Goal: Task Accomplishment & Management: Manage account settings

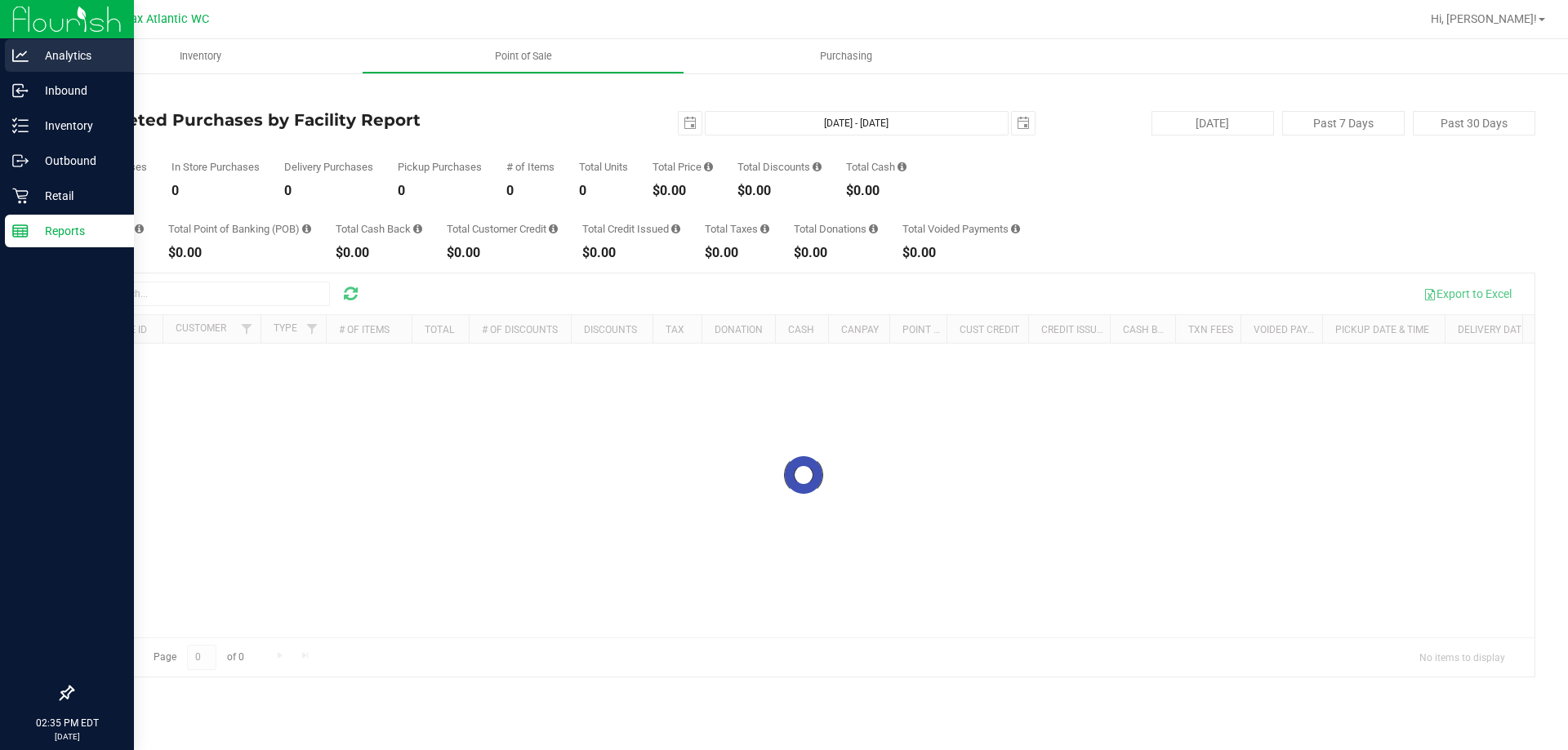
click at [86, 63] on p "Analytics" at bounding box center [77, 55] width 98 height 20
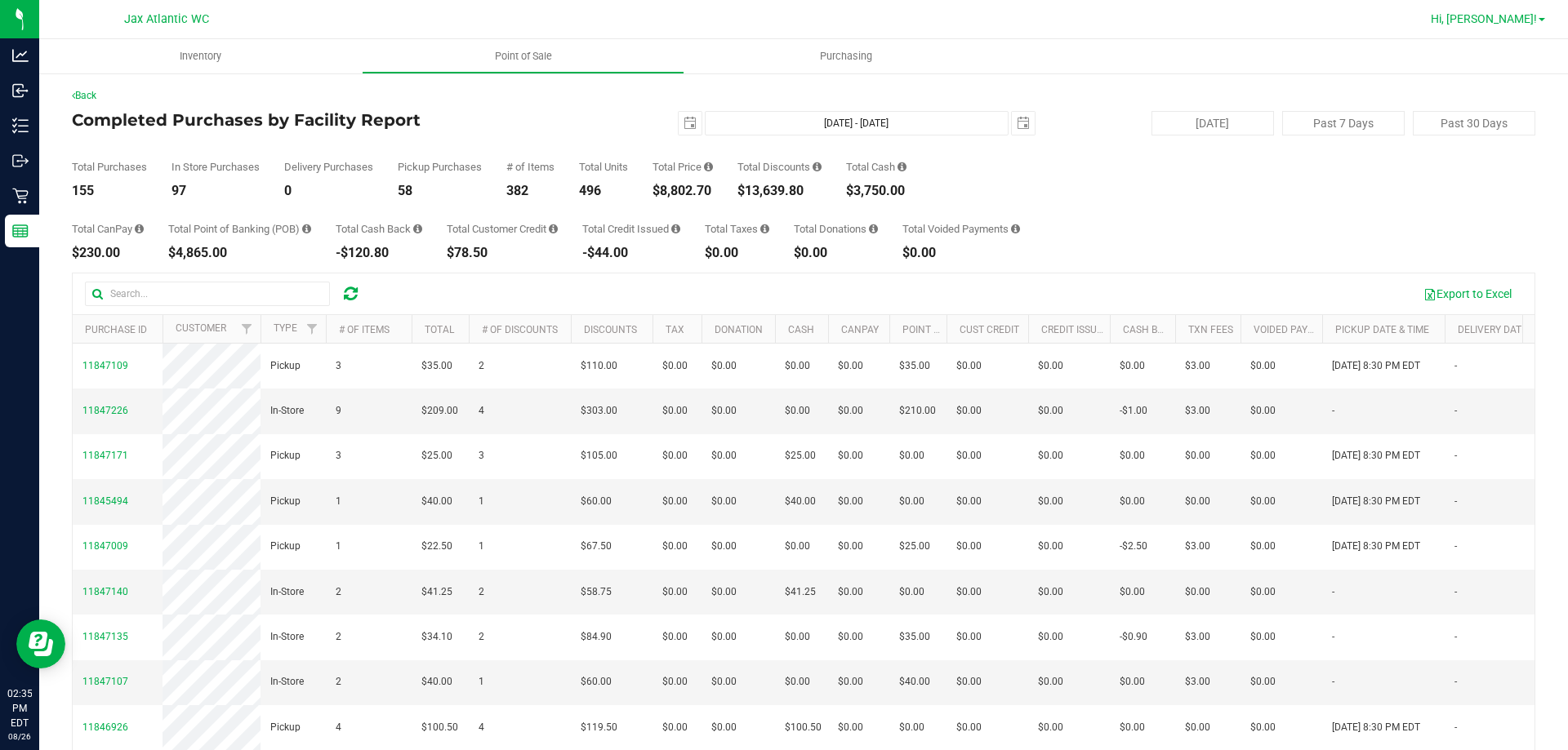
click at [1526, 22] on span "Hi, [PERSON_NAME]!" at bounding box center [1483, 18] width 106 height 13
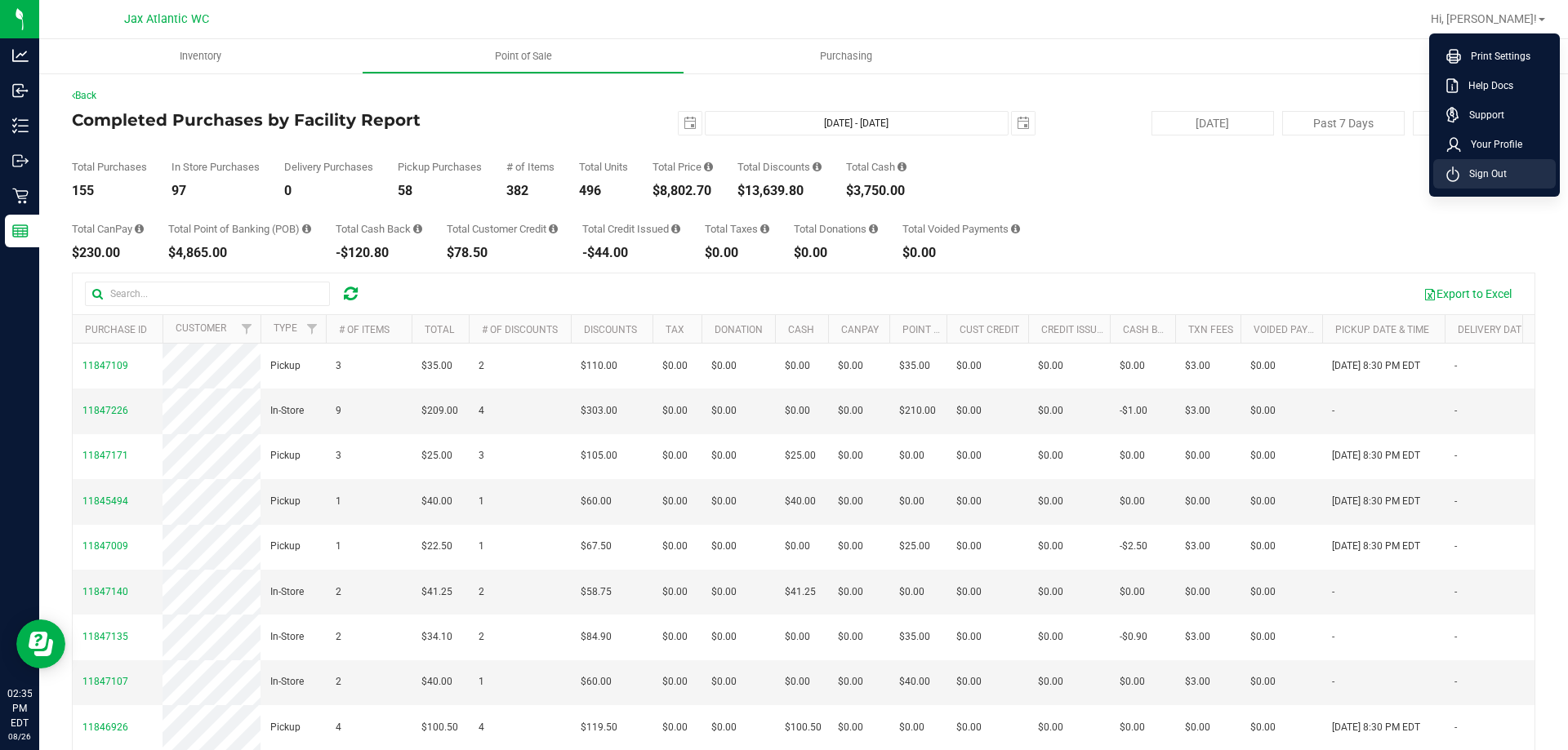
click at [1499, 169] on span "Sign Out" at bounding box center [1483, 173] width 48 height 16
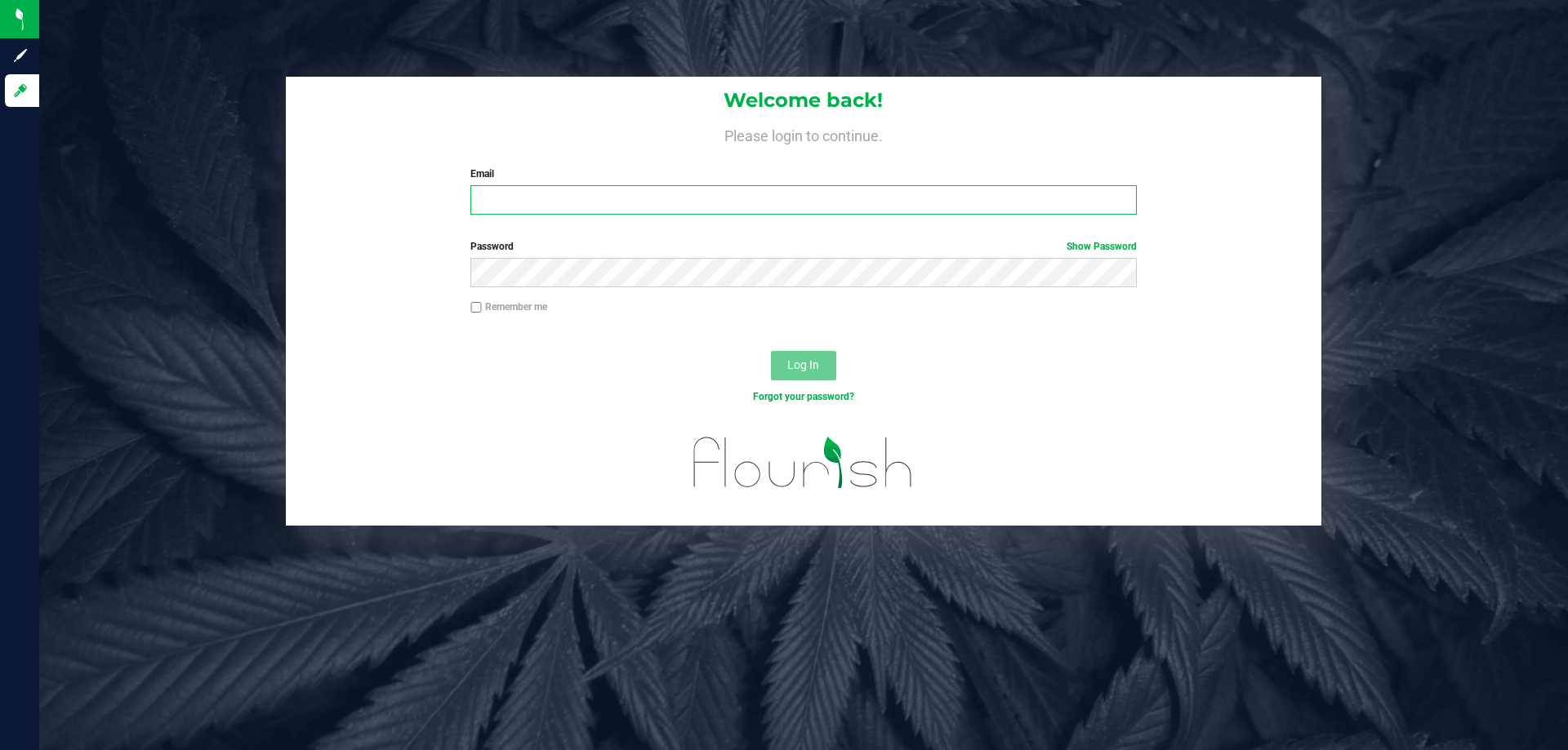
click at [702, 203] on input "Email" at bounding box center [803, 199] width 665 height 30
type input "[EMAIL_ADDRESS][DOMAIN_NAME]"
click at [771, 351] on button "Log In" at bounding box center [804, 366] width 65 height 30
